Goal: Information Seeking & Learning: Find specific page/section

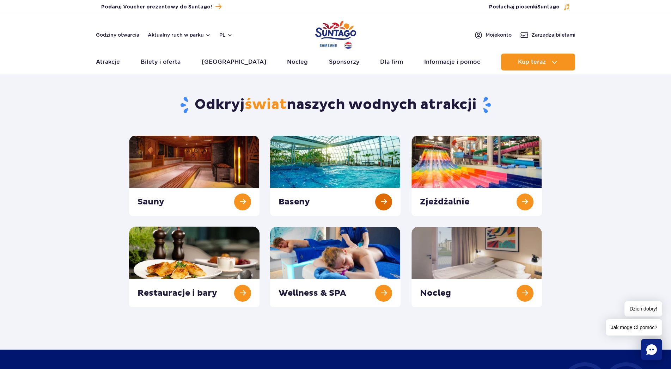
click at [369, 165] on link at bounding box center [335, 175] width 130 height 81
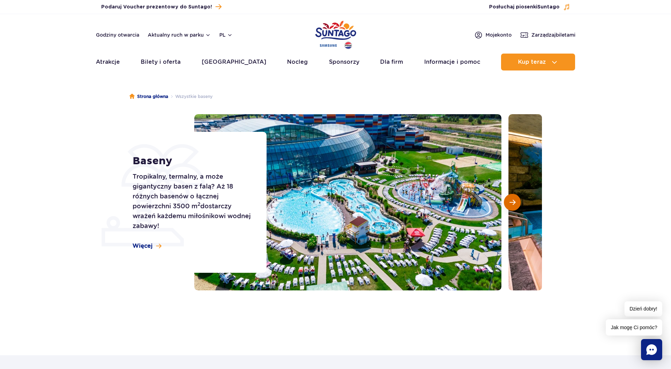
click at [510, 204] on span "Następny slajd" at bounding box center [512, 202] width 6 height 6
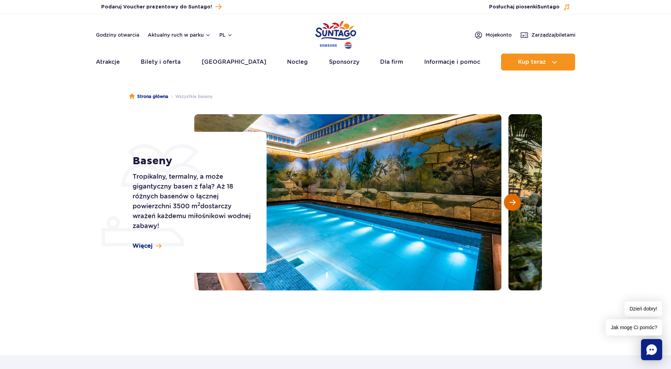
click at [510, 204] on span "Następny slajd" at bounding box center [512, 202] width 6 height 6
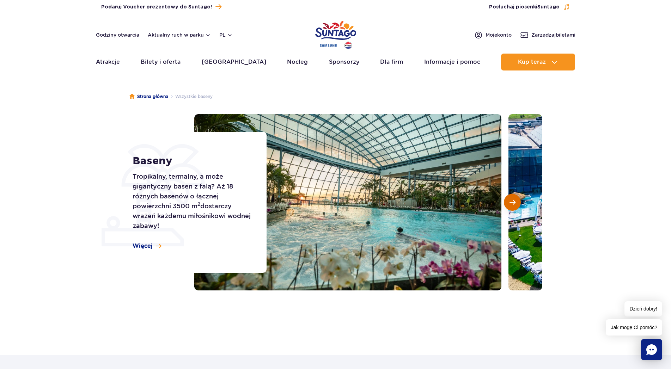
click at [510, 204] on span "Następny slajd" at bounding box center [512, 202] width 6 height 6
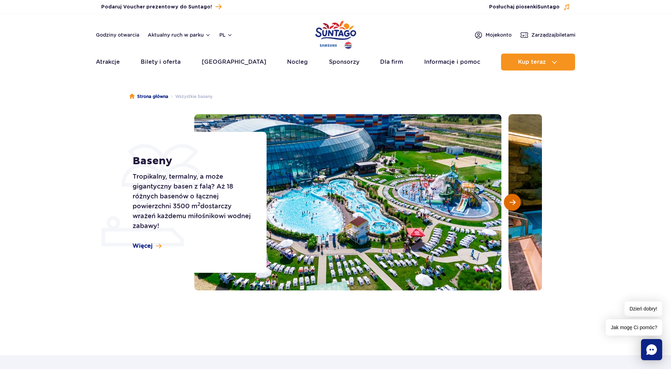
click at [510, 204] on span "Następny slajd" at bounding box center [512, 202] width 6 height 6
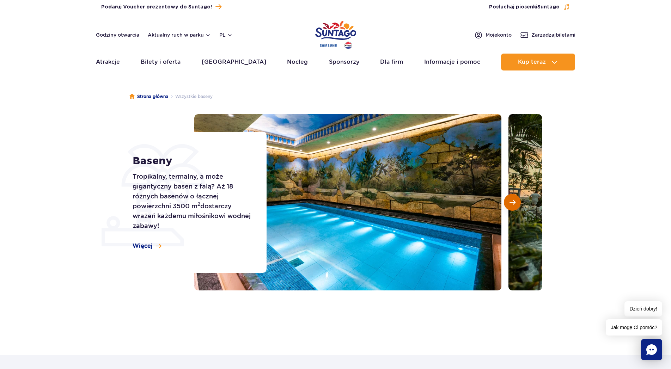
click at [510, 204] on span "Następny slajd" at bounding box center [512, 202] width 6 height 6
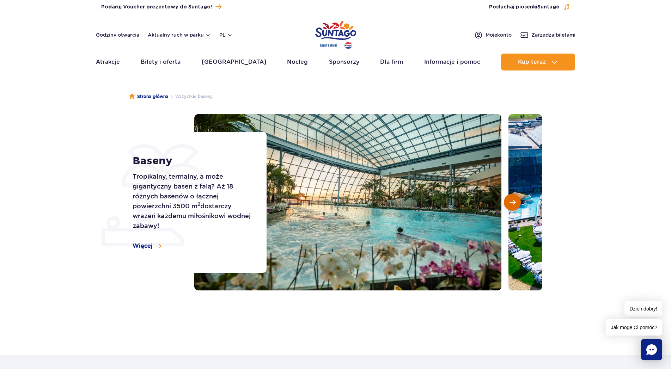
click at [510, 204] on span "Następny slajd" at bounding box center [512, 202] width 6 height 6
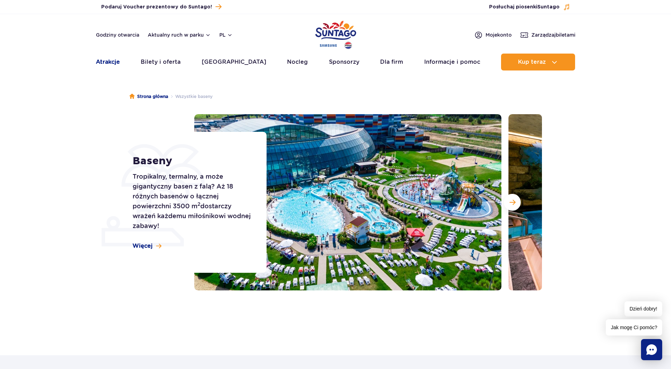
click at [102, 61] on link "Atrakcje" at bounding box center [108, 62] width 24 height 17
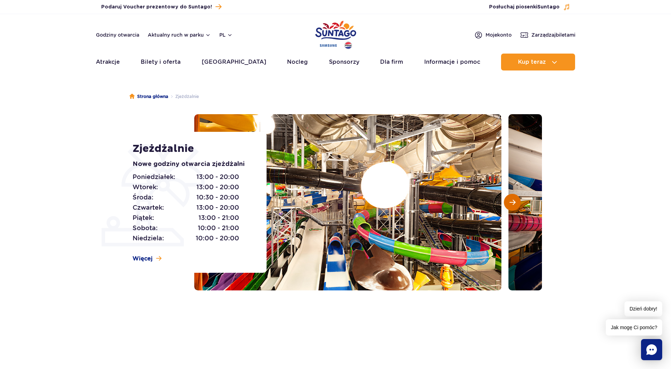
click at [512, 203] on span "Następny slajd" at bounding box center [512, 202] width 6 height 6
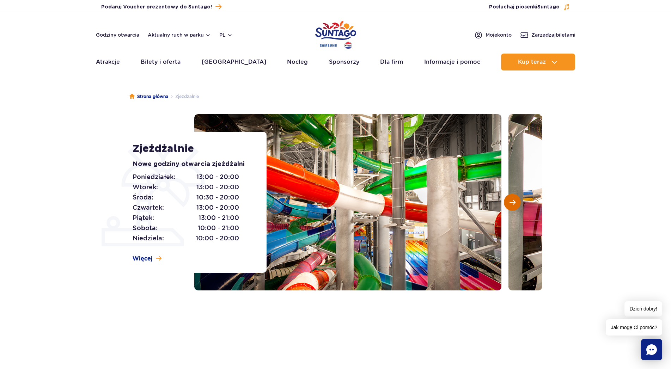
click at [512, 203] on span "Następny slajd" at bounding box center [512, 202] width 6 height 6
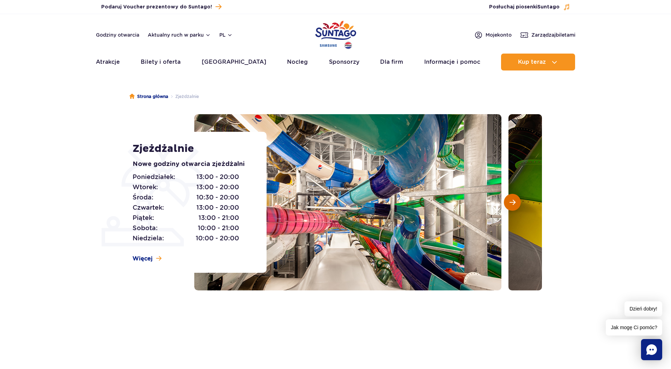
click at [512, 203] on span "Następny slajd" at bounding box center [512, 202] width 6 height 6
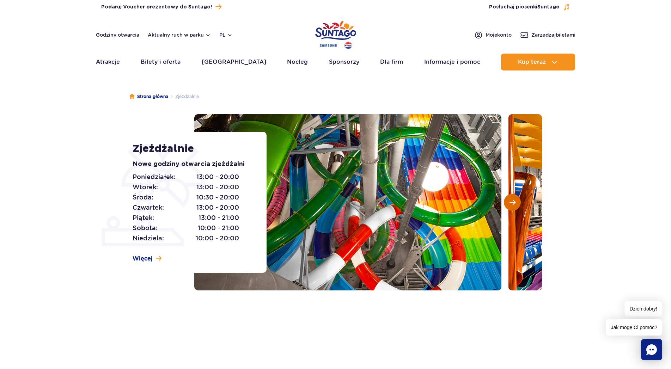
click at [512, 203] on span "Następny slajd" at bounding box center [512, 202] width 6 height 6
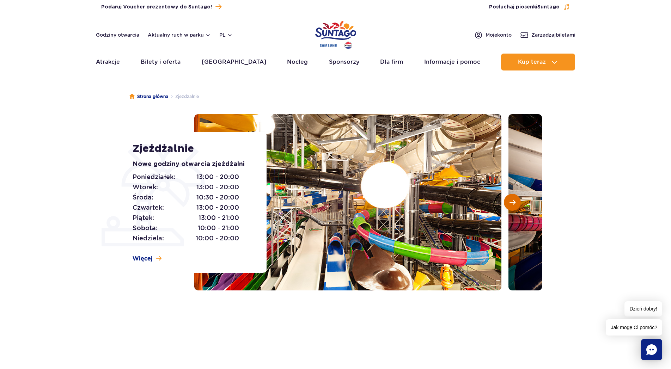
click at [512, 203] on span "Następny slajd" at bounding box center [512, 202] width 6 height 6
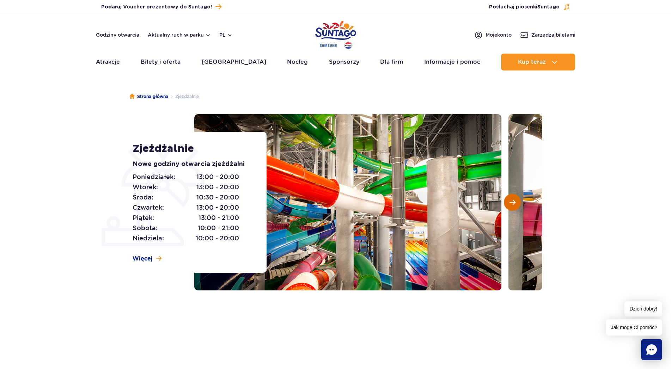
click at [512, 203] on span "Następny slajd" at bounding box center [512, 202] width 6 height 6
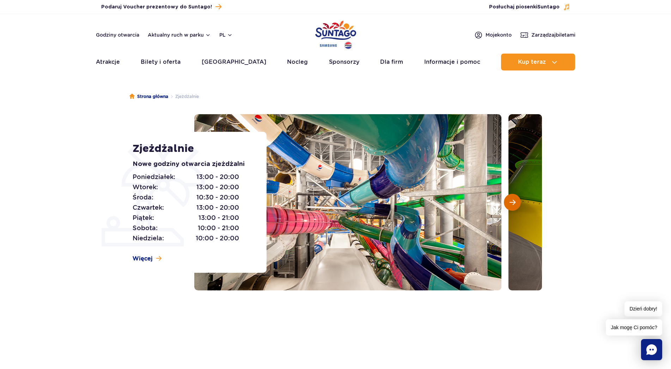
click at [512, 203] on span "Następny slajd" at bounding box center [512, 202] width 6 height 6
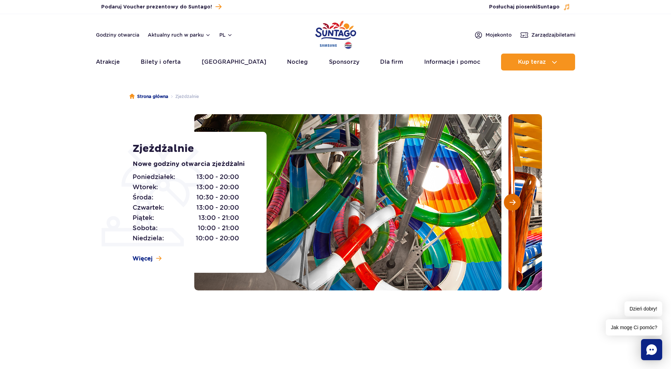
click at [512, 203] on span "Następny slajd" at bounding box center [512, 202] width 6 height 6
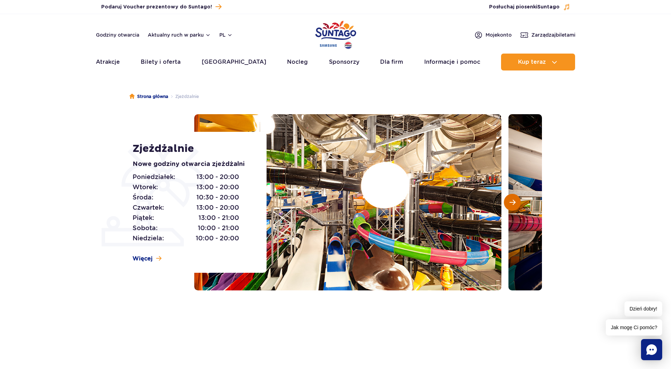
click at [512, 203] on span "Następny slajd" at bounding box center [512, 202] width 6 height 6
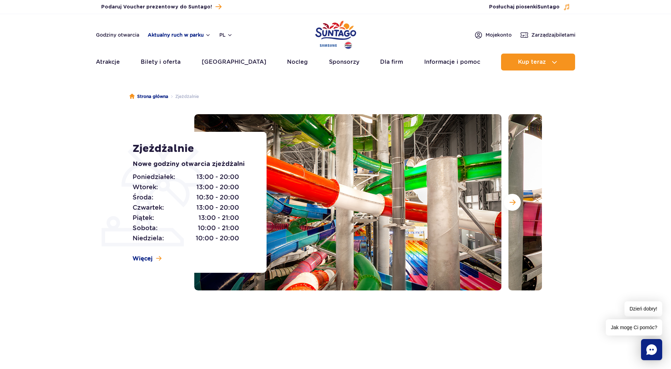
click at [174, 33] on button "Aktualny ruch w parku" at bounding box center [179, 35] width 63 height 6
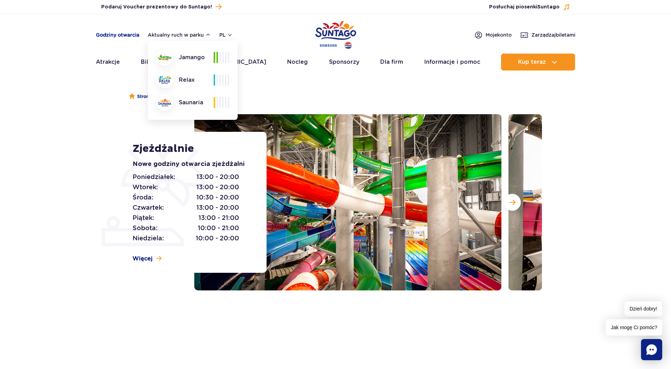
click at [129, 37] on link "Godziny otwarcia" at bounding box center [117, 34] width 43 height 7
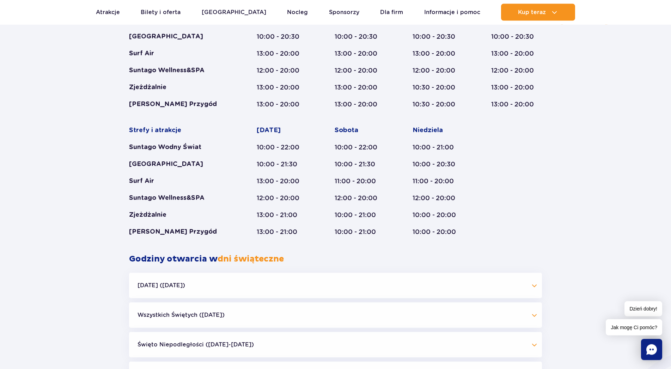
scroll to position [518, 0]
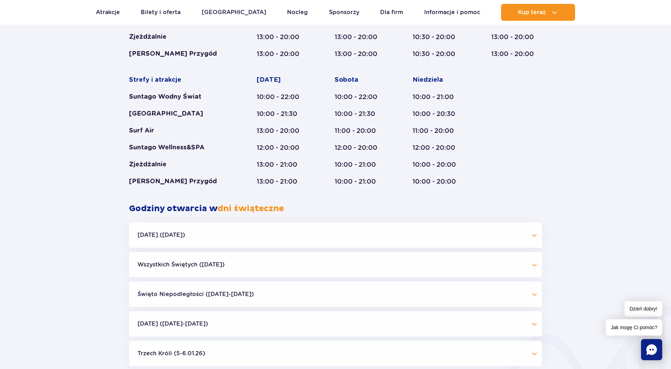
click at [475, 239] on button "Halloween (31.10.25)" at bounding box center [335, 234] width 413 height 25
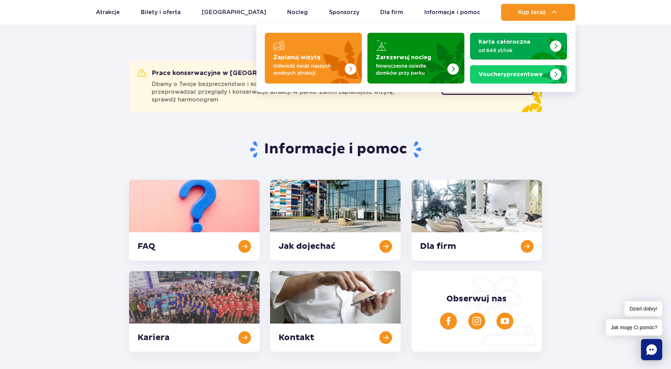
scroll to position [14, 0]
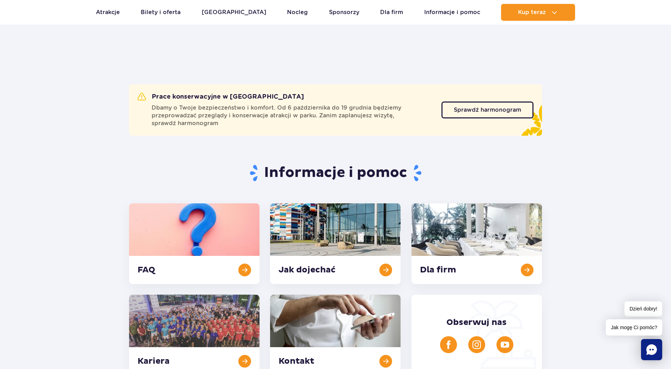
drag, startPoint x: 54, startPoint y: 73, endPoint x: 62, endPoint y: 74, distance: 7.8
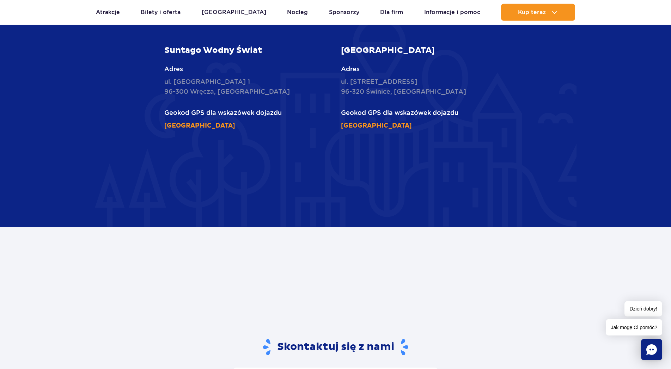
scroll to position [1201, 0]
